Goal: Information Seeking & Learning: Find specific fact

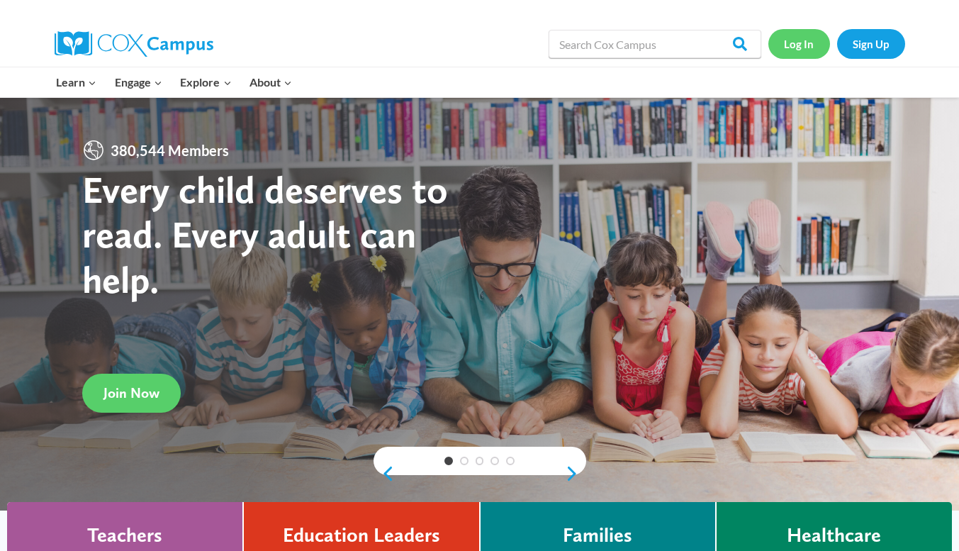
click at [801, 52] on link "Log In" at bounding box center [799, 43] width 62 height 29
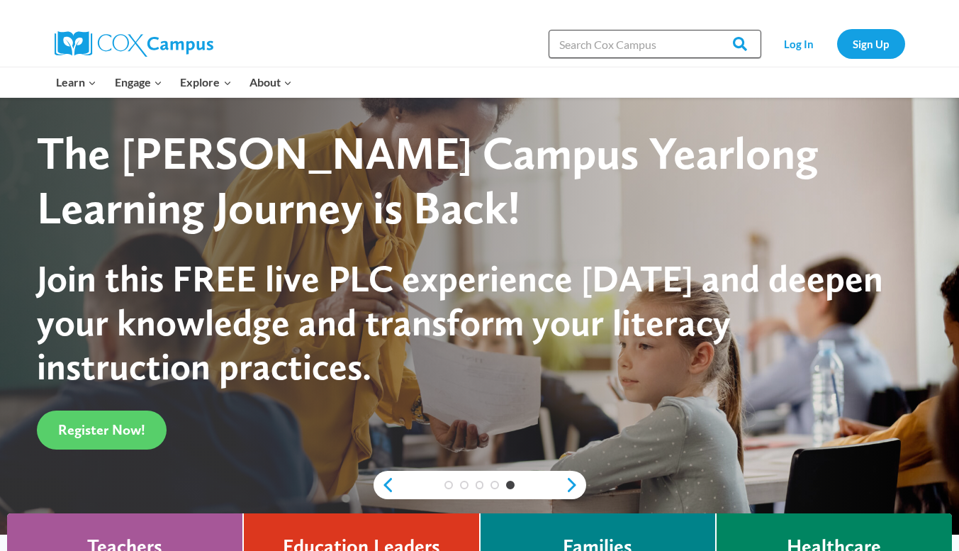
click at [595, 46] on input "Search in [URL][DOMAIN_NAME]" at bounding box center [654, 44] width 213 height 28
type input "o"
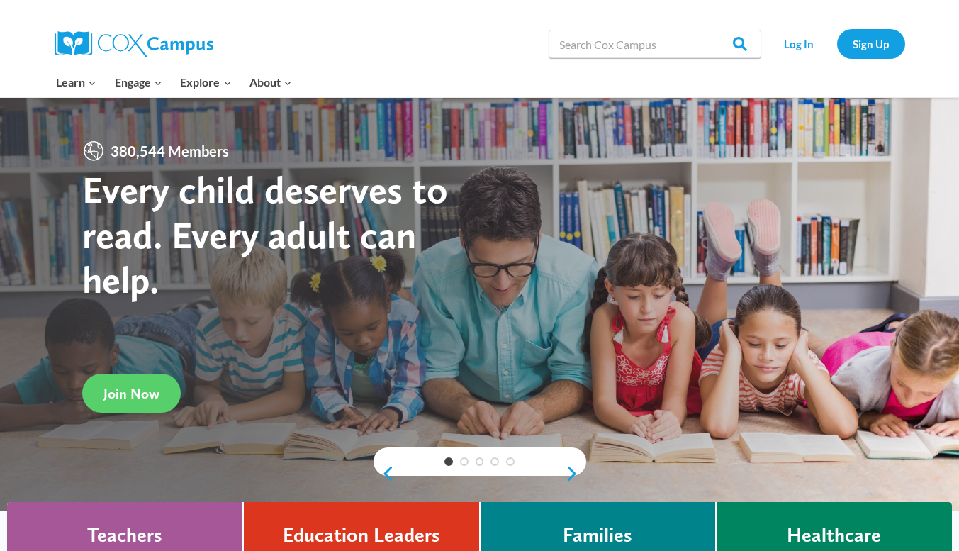
click at [935, 57] on div "Search in [URL][DOMAIN_NAME] Search Search Log In Sign Up" at bounding box center [479, 44] width 959 height 46
click at [883, 44] on link "Sign Up" at bounding box center [871, 43] width 68 height 29
